Goal: Navigation & Orientation: Understand site structure

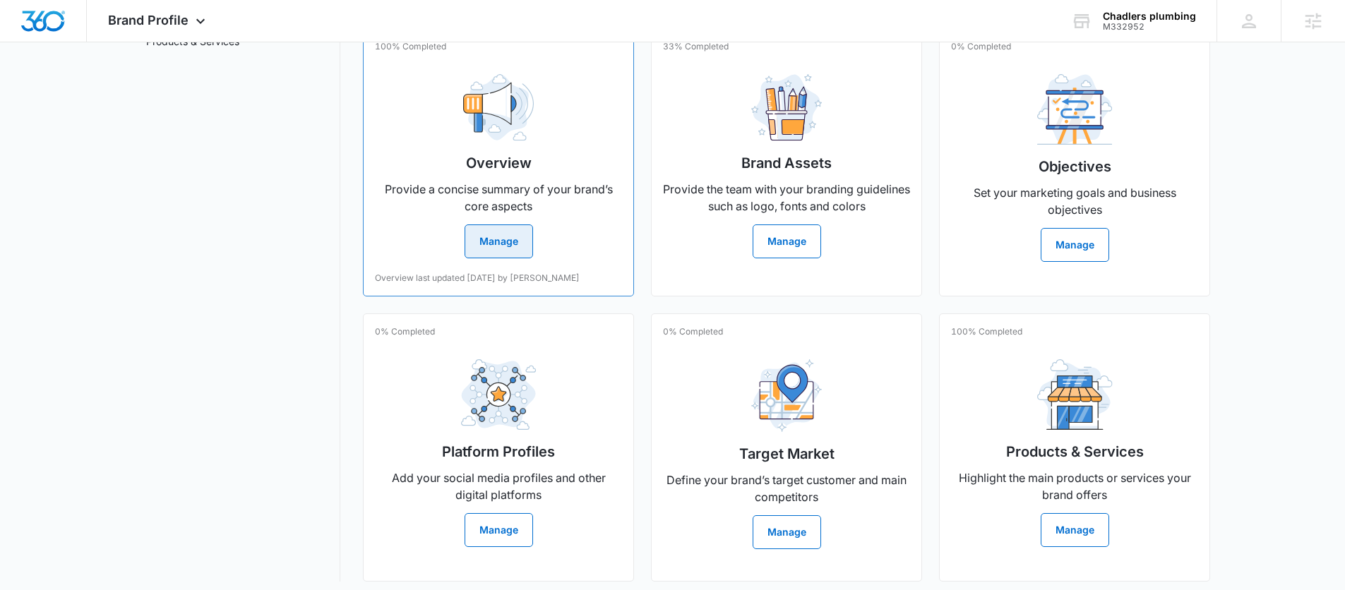
scroll to position [290, 0]
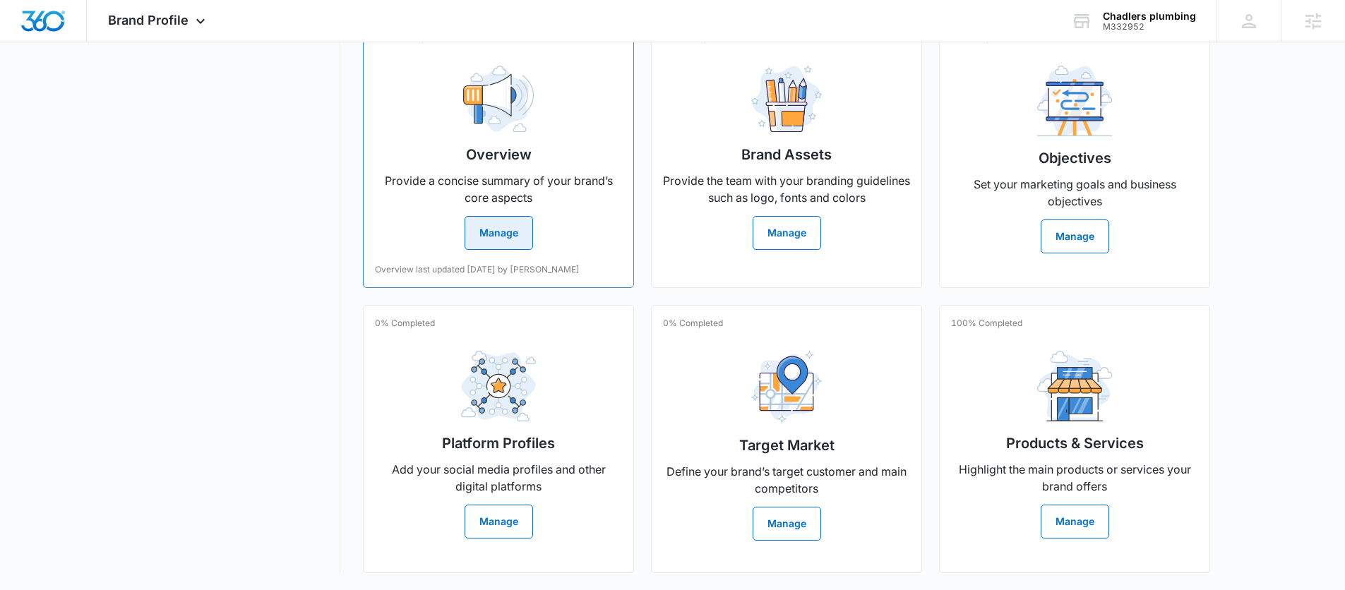
click at [489, 233] on button "Manage" at bounding box center [499, 233] width 69 height 34
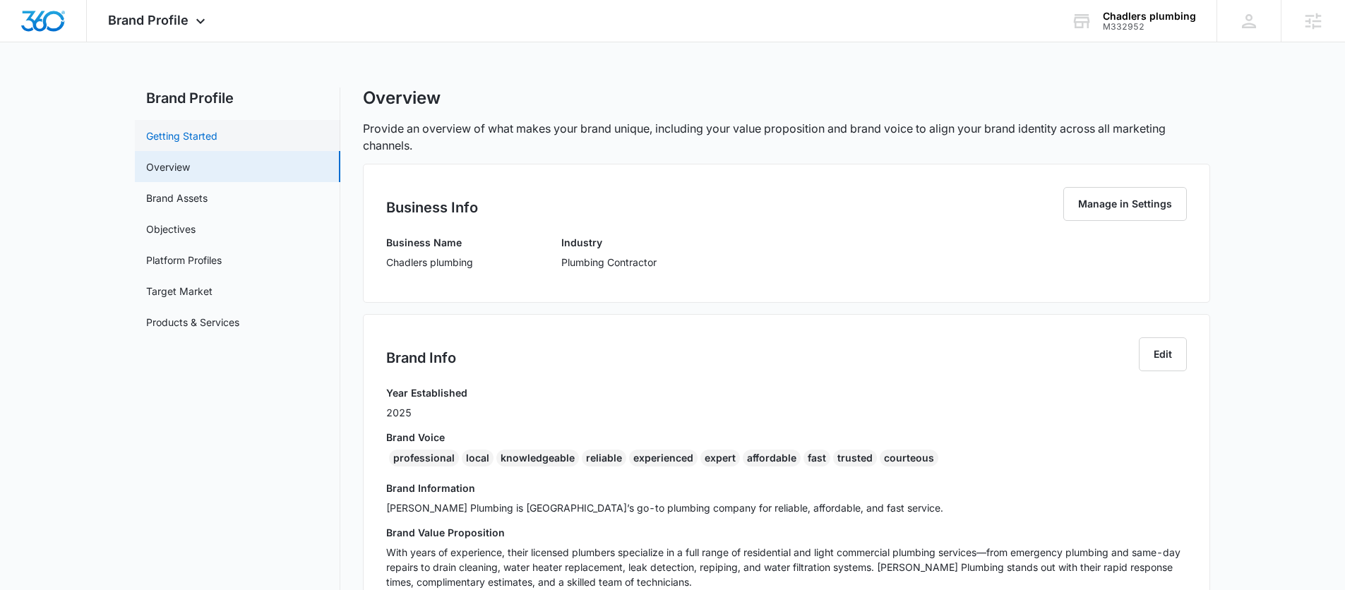
click at [196, 130] on link "Getting Started" at bounding box center [181, 136] width 71 height 15
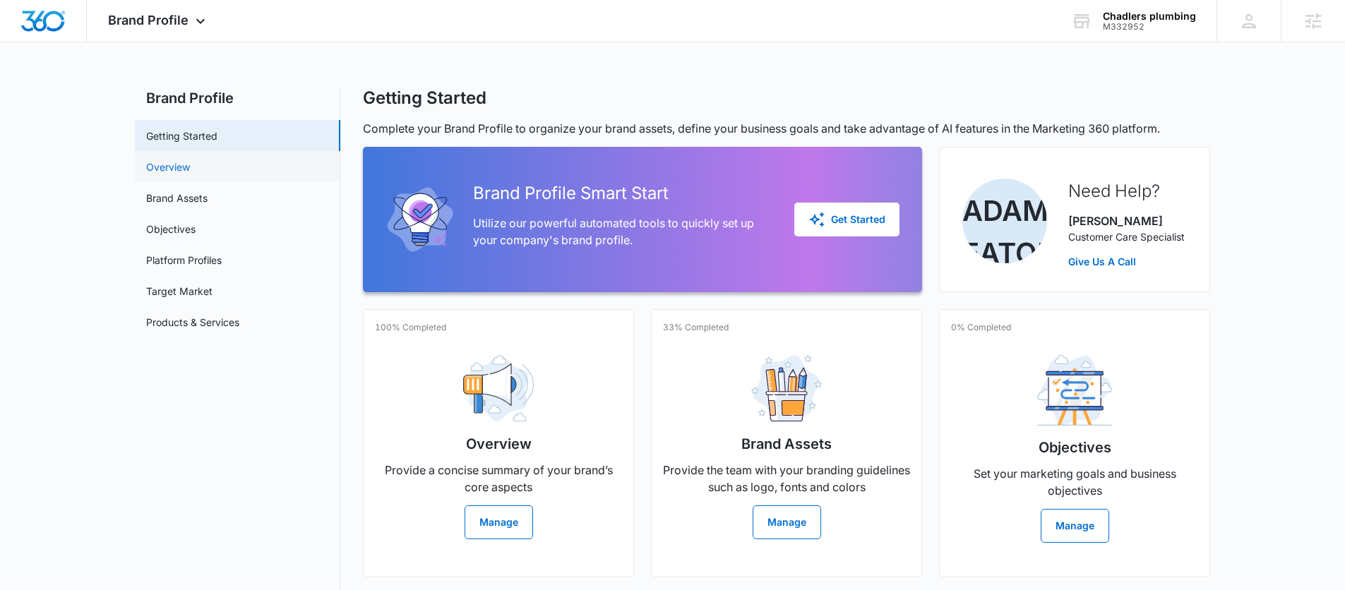
click at [186, 160] on link "Overview" at bounding box center [168, 167] width 44 height 15
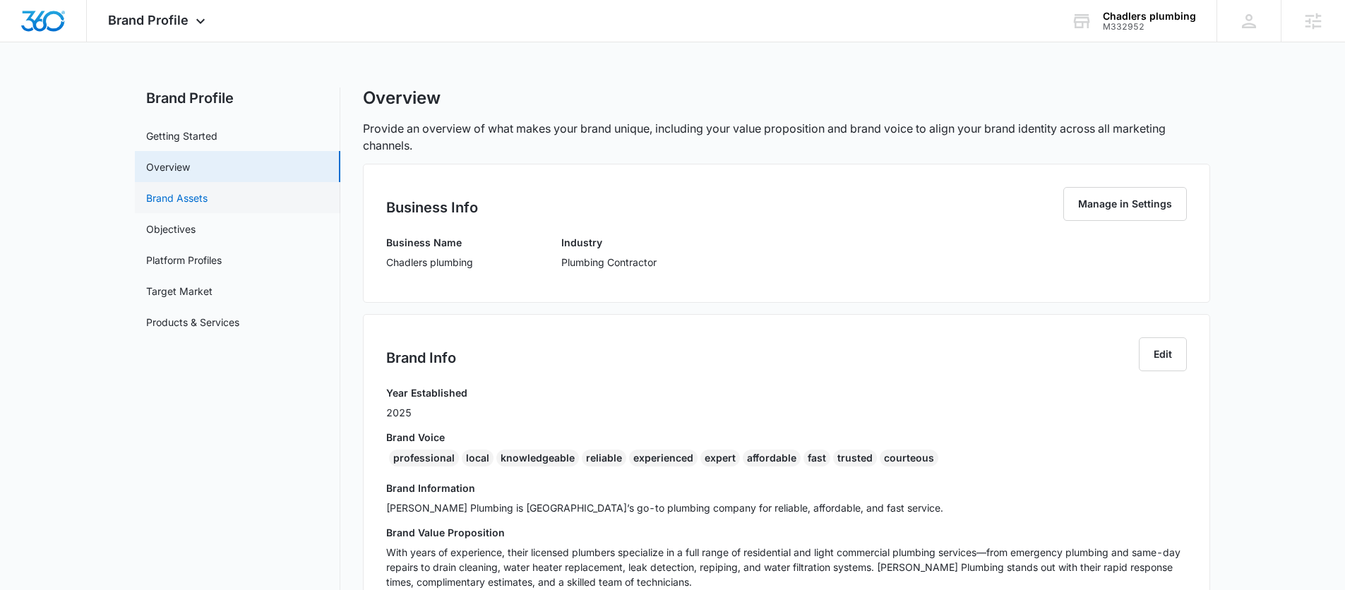
click at [177, 194] on link "Brand Assets" at bounding box center [176, 198] width 61 height 15
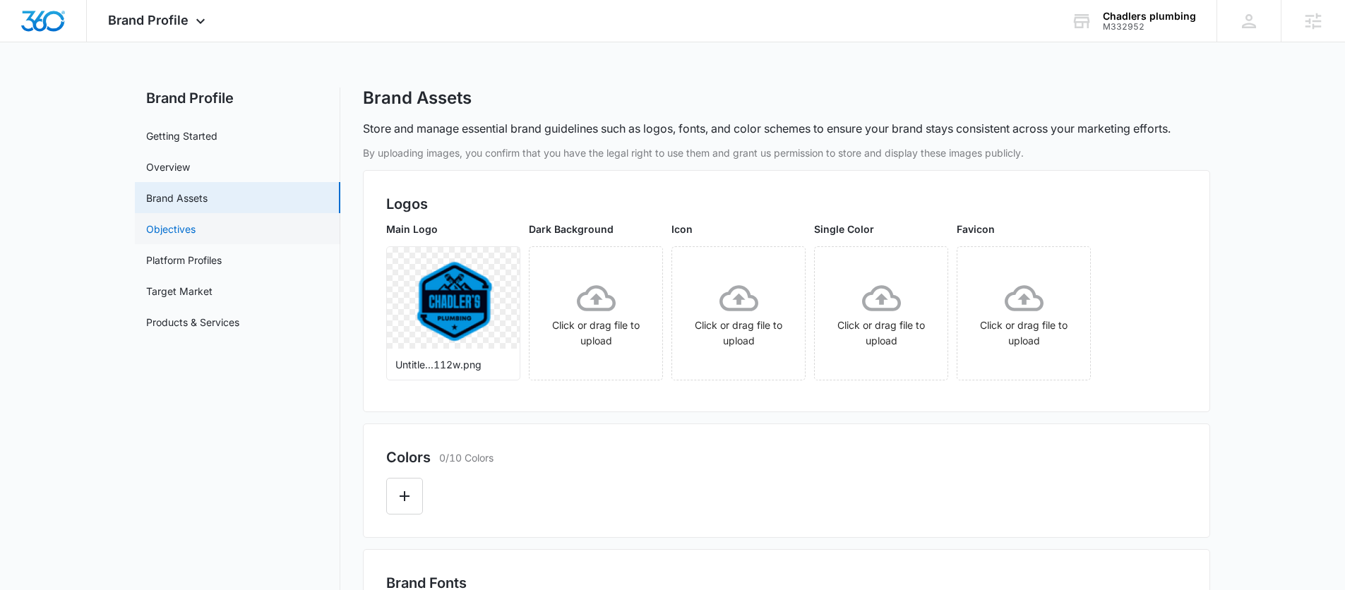
click at [196, 230] on link "Objectives" at bounding box center [170, 229] width 49 height 15
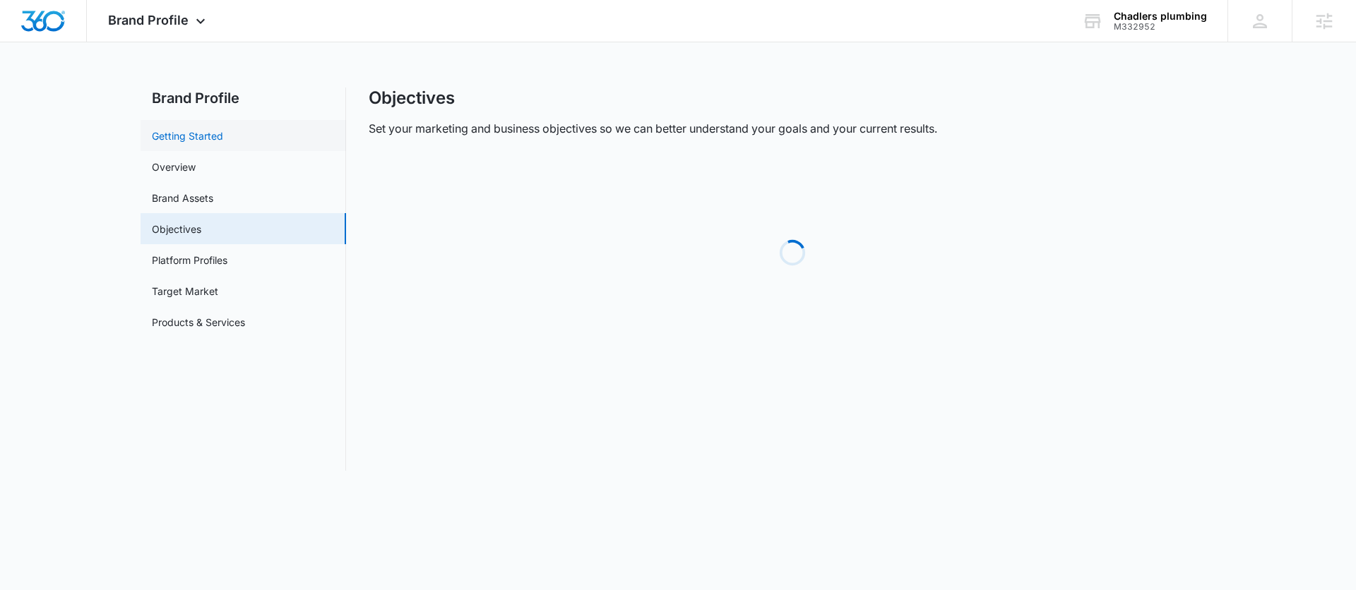
click at [178, 134] on link "Getting Started" at bounding box center [187, 136] width 71 height 15
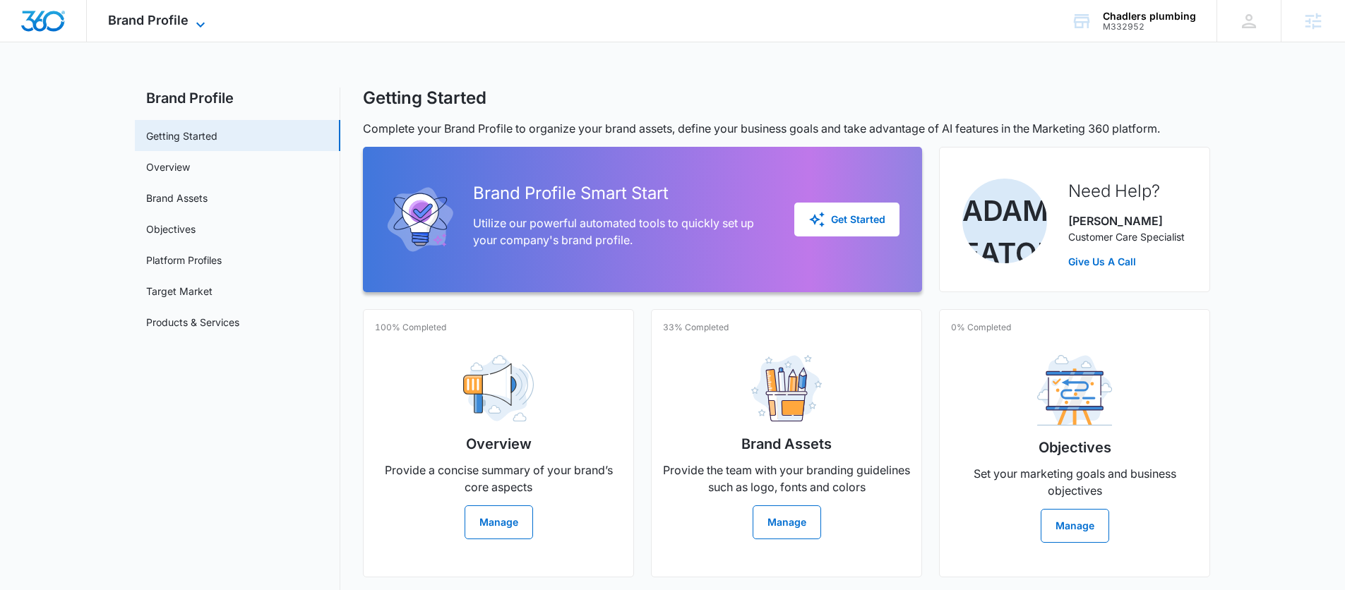
click at [136, 14] on span "Brand Profile" at bounding box center [148, 20] width 81 height 15
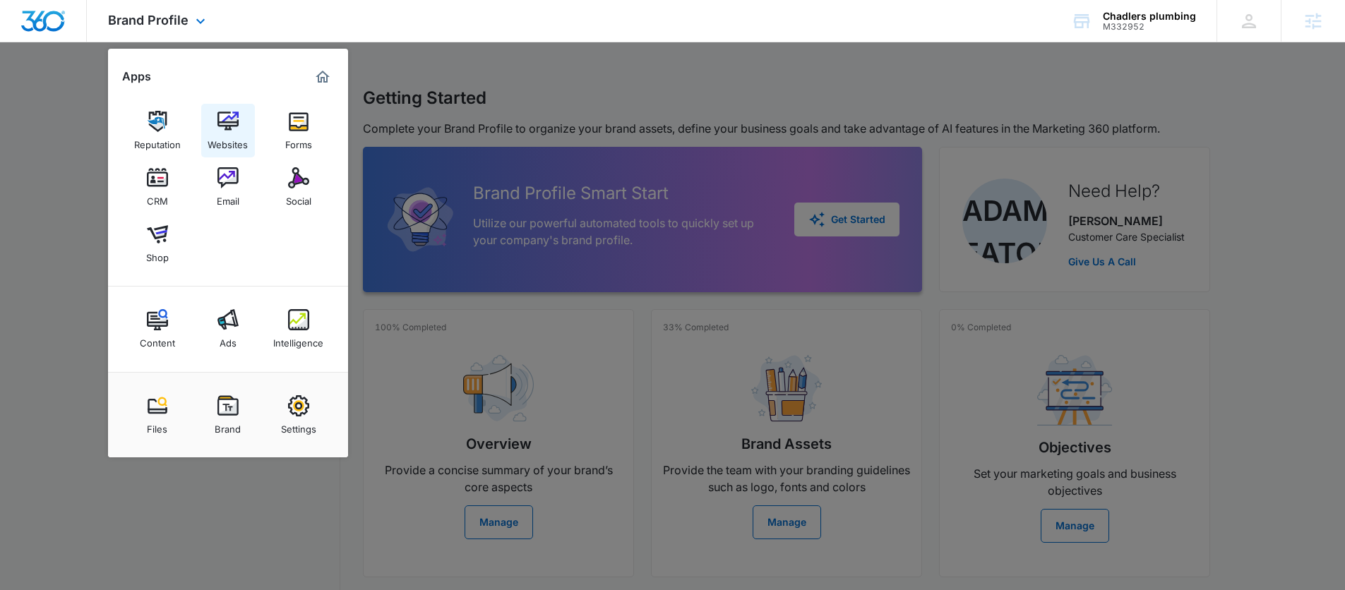
click at [222, 124] on img at bounding box center [228, 121] width 21 height 21
